Goal: Task Accomplishment & Management: Manage account settings

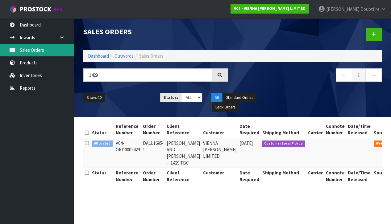
click at [29, 51] on link "Sales Orders" at bounding box center [37, 50] width 74 height 13
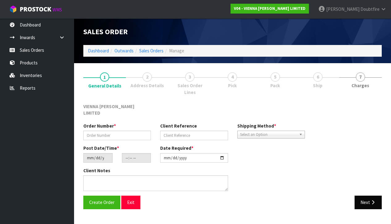
type input "DALL1695-1"
type input "[PERSON_NAME] AND [PERSON_NAME]"
type input "[DATE]"
type input "14:49:00.000"
type input "[DATE]"
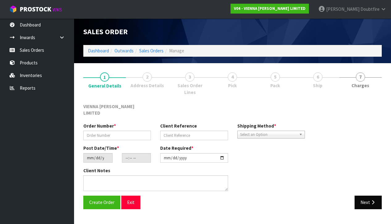
type textarea "[PERSON_NAME]"
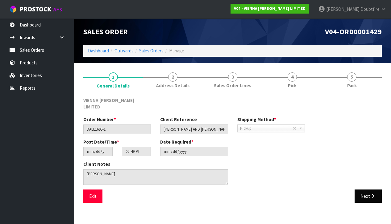
click at [370, 194] on icon "button" at bounding box center [373, 196] width 6 height 5
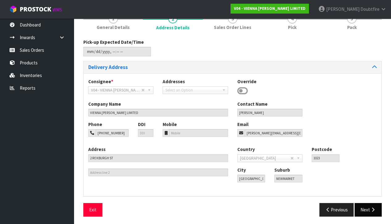
scroll to position [58, 0]
drag, startPoint x: 369, startPoint y: 203, endPoint x: 365, endPoint y: 199, distance: 6.3
click at [369, 203] on button "Next" at bounding box center [367, 209] width 27 height 13
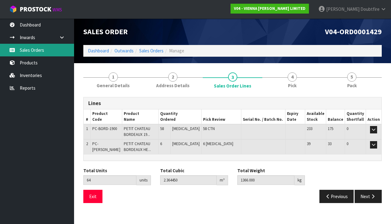
click at [34, 48] on link "Sales Orders" at bounding box center [37, 50] width 74 height 13
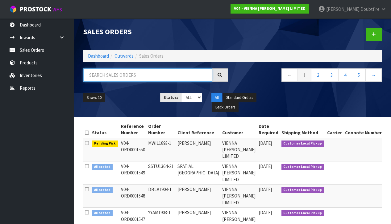
click at [110, 76] on input "text" at bounding box center [147, 74] width 129 height 13
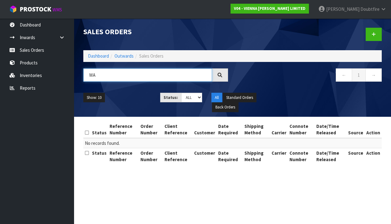
type input "W"
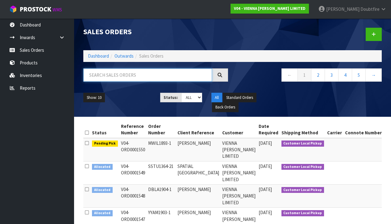
paste input "S650-148"
type input "S650-148"
